Goal: Task Accomplishment & Management: Manage account settings

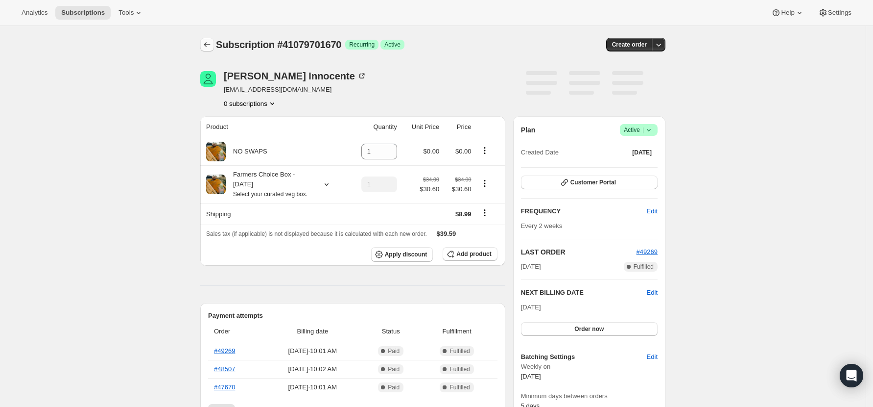
click at [212, 45] on icon "Subscriptions" at bounding box center [207, 45] width 10 height 10
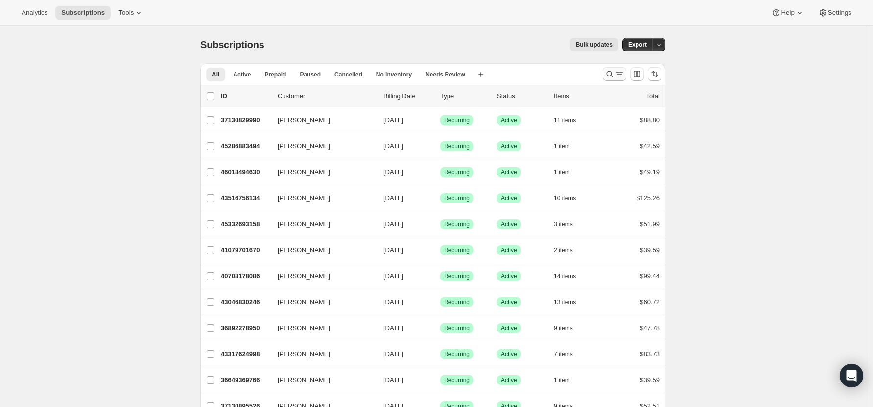
click at [613, 75] on icon "Search and filter results" at bounding box center [610, 74] width 10 height 10
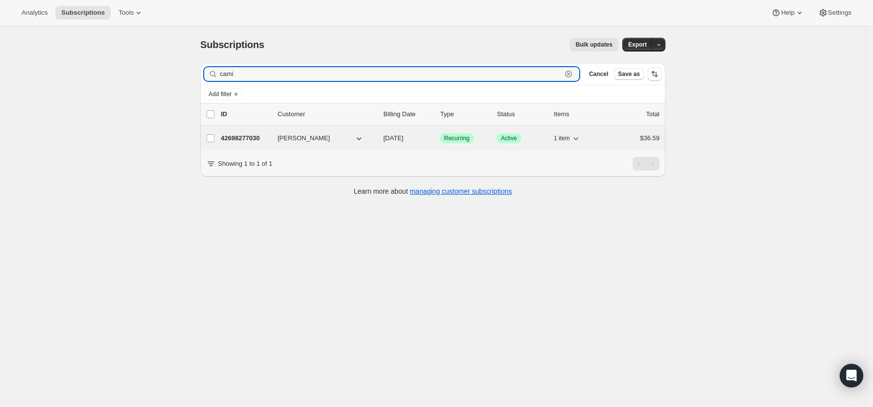
type input "cami"
click at [241, 137] on p "42698277030" at bounding box center [245, 138] width 49 height 10
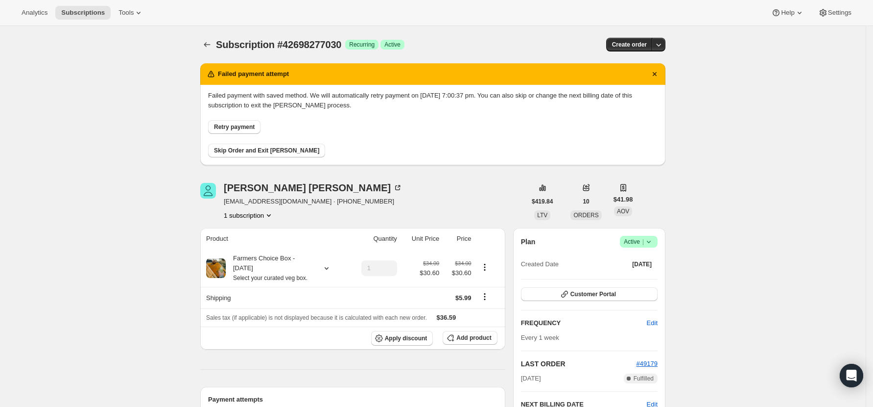
click at [237, 136] on span "Failed payment with saved method. We will automatically retry payment on 14/08/…" at bounding box center [433, 124] width 450 height 67
click at [241, 124] on span "Retry payment" at bounding box center [234, 127] width 41 height 8
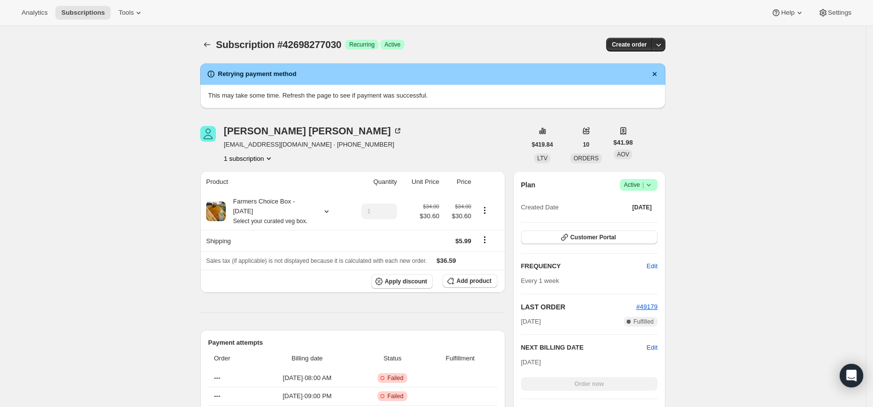
scroll to position [65, 0]
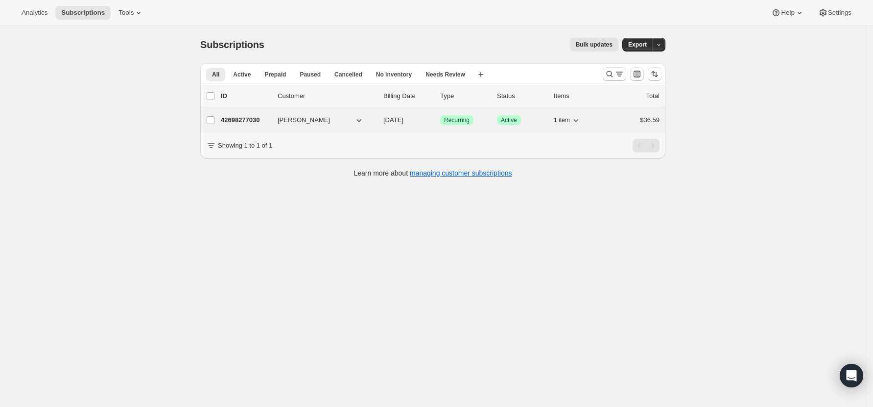
click at [251, 120] on p "42698277030" at bounding box center [245, 120] width 49 height 10
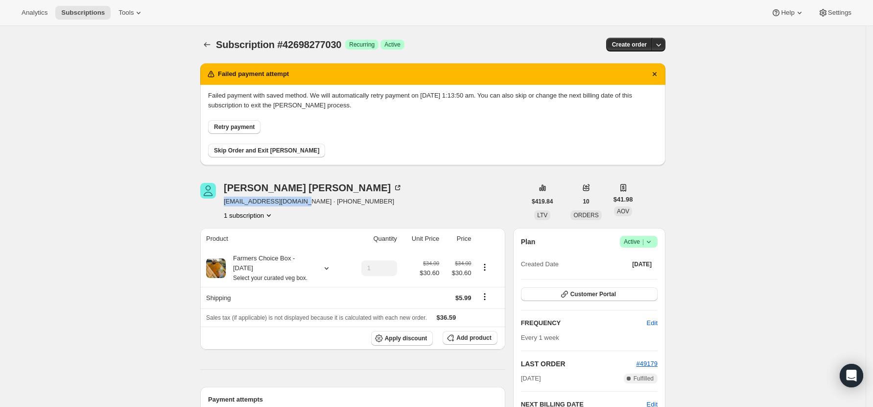
drag, startPoint x: 303, startPoint y: 201, endPoint x: 226, endPoint y: 198, distance: 76.5
click at [226, 198] on div "Camilla Mounsey c.mounseymail@gmail.com · +64276359572 1 subscription" at bounding box center [363, 201] width 326 height 37
copy span "c.mounseymail@gmail.com"
drag, startPoint x: 259, startPoint y: 151, endPoint x: 301, endPoint y: 158, distance: 43.1
click at [259, 151] on span "Skip Order and Exit Dunning" at bounding box center [266, 150] width 105 height 8
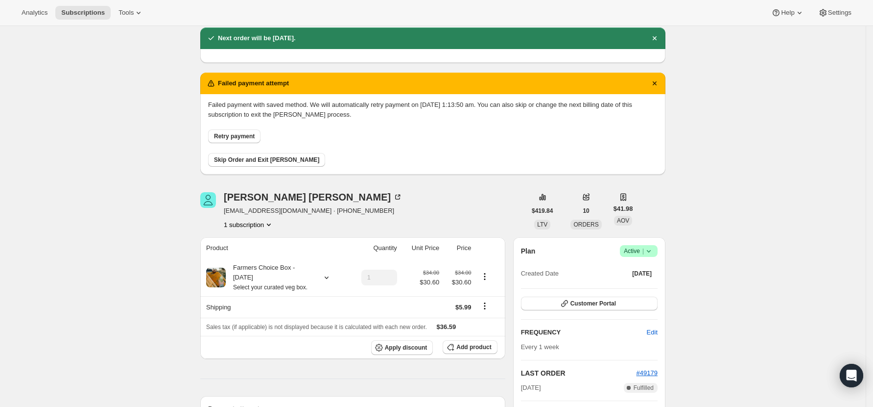
scroll to position [196, 0]
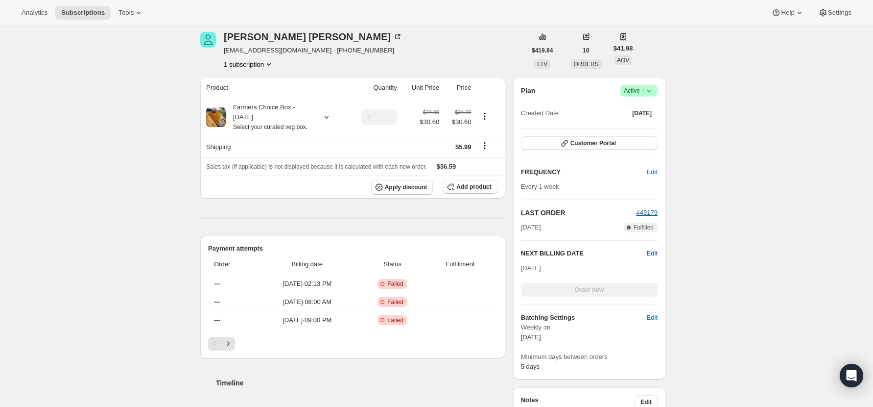
click at [654, 251] on span "Edit" at bounding box center [652, 253] width 11 height 10
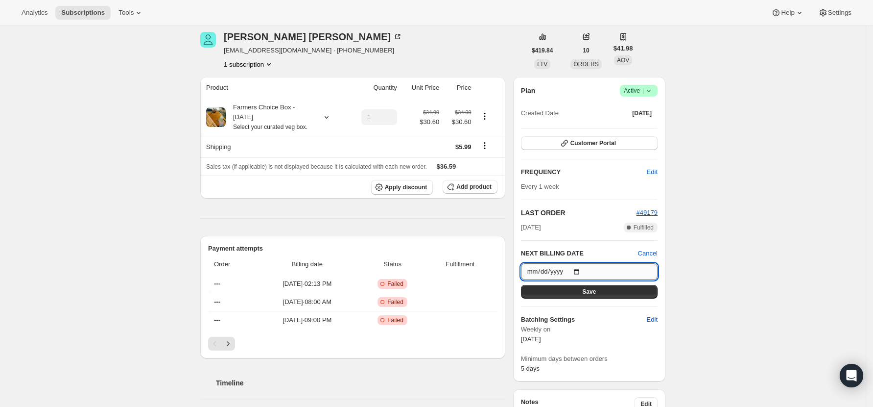
click at [578, 270] on input "2025-08-27" at bounding box center [589, 271] width 137 height 17
type input "2025-08-20"
click at [600, 296] on button "Save" at bounding box center [589, 292] width 137 height 14
